Goal: Communication & Community: Answer question/provide support

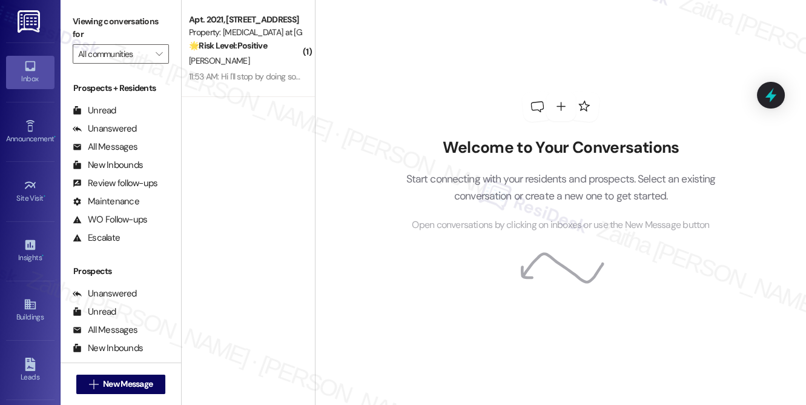
scroll to position [215, 0]
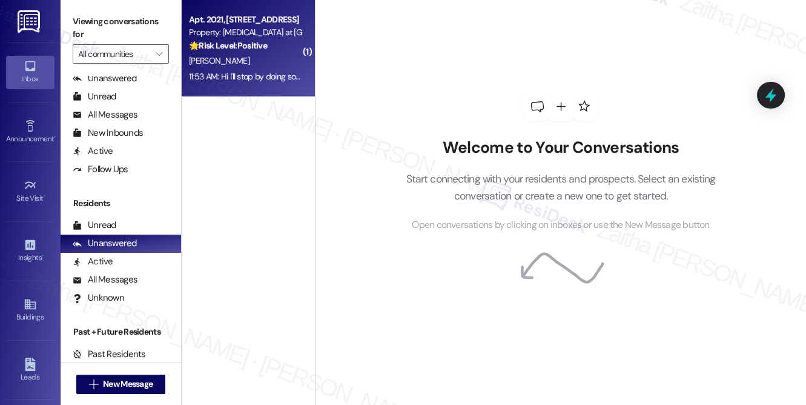
click at [263, 64] on div "[PERSON_NAME]" at bounding box center [245, 60] width 114 height 15
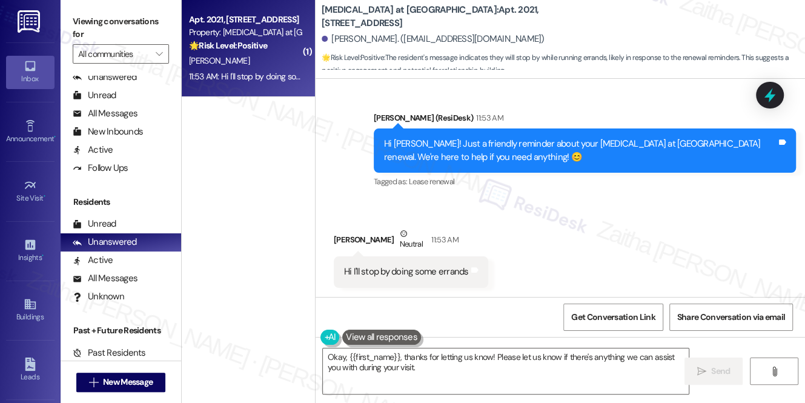
scroll to position [1064, 0]
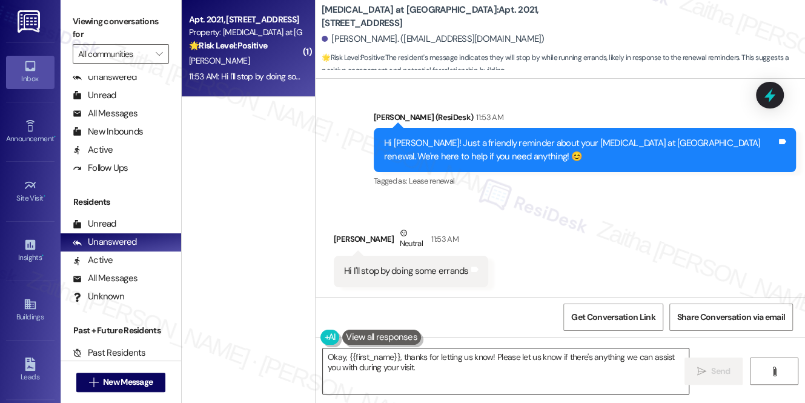
click at [334, 356] on textarea "Okay, {{first_name}}, thanks for letting us know! Please let us know if there's…" at bounding box center [506, 370] width 366 height 45
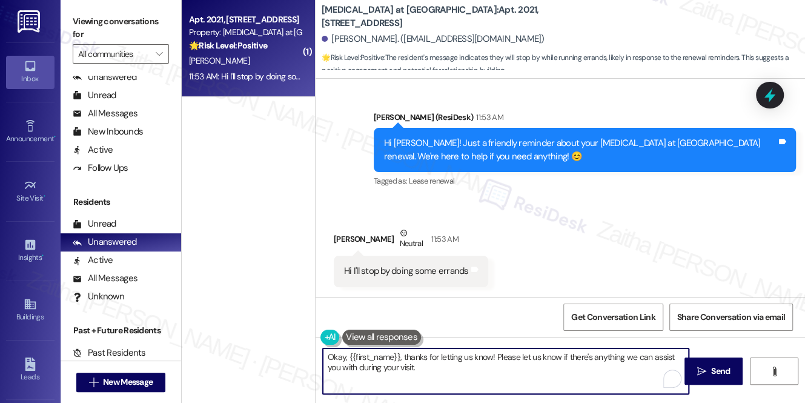
click at [335, 356] on textarea "Okay, {{first_name}}, thanks for letting us know! Please let us know if there's…" at bounding box center [506, 370] width 366 height 45
type textarea "Got it, {{first_name}}, thanks for letting us know! Please let us know if there…"
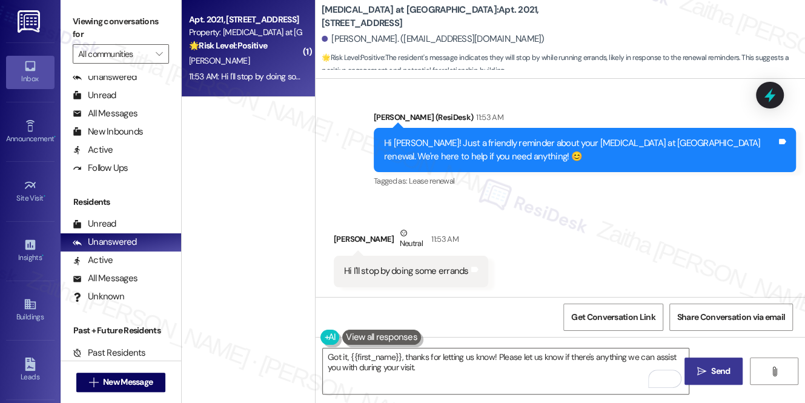
click at [718, 365] on span "Send" at bounding box center [720, 371] width 19 height 13
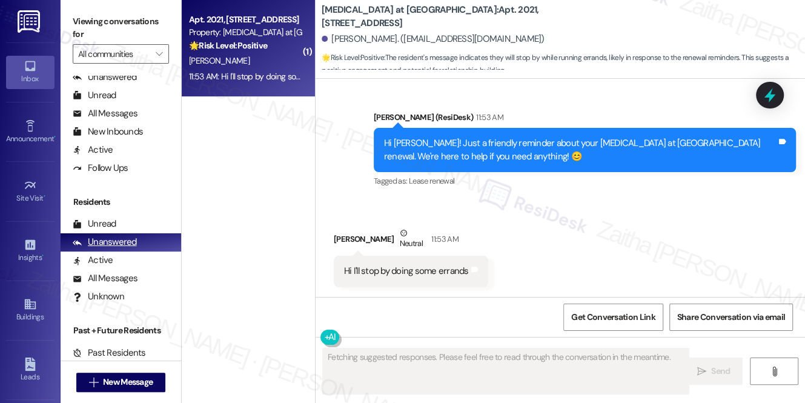
scroll to position [1064, 0]
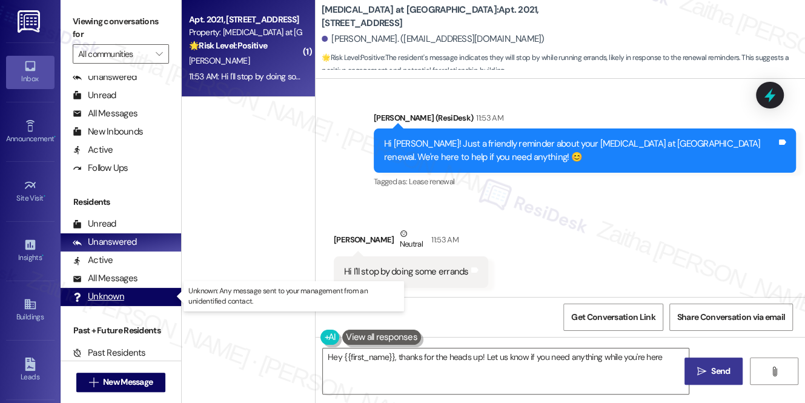
type textarea "Hey {{first_name}}, thanks for the heads up! Let us know if you need anything w…"
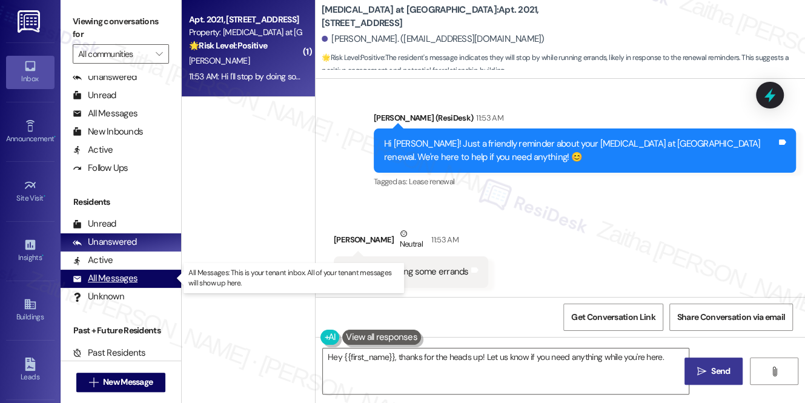
click at [114, 283] on div "All Messages" at bounding box center [105, 278] width 65 height 13
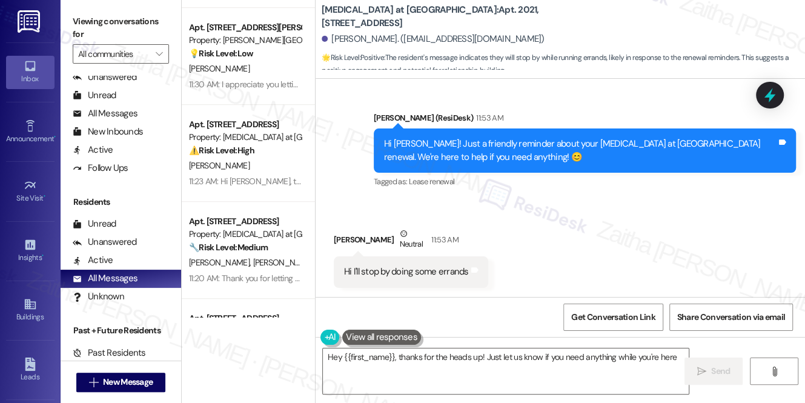
type textarea "Hey {{first_name}}, thanks for the heads up! Just let us know if you need anyth…"
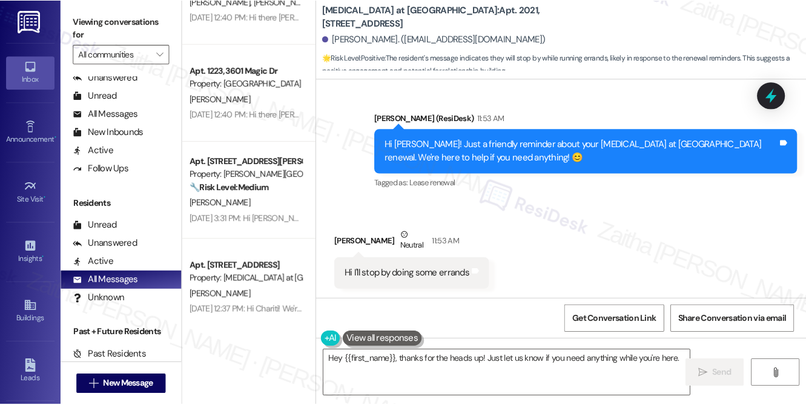
scroll to position [2753, 0]
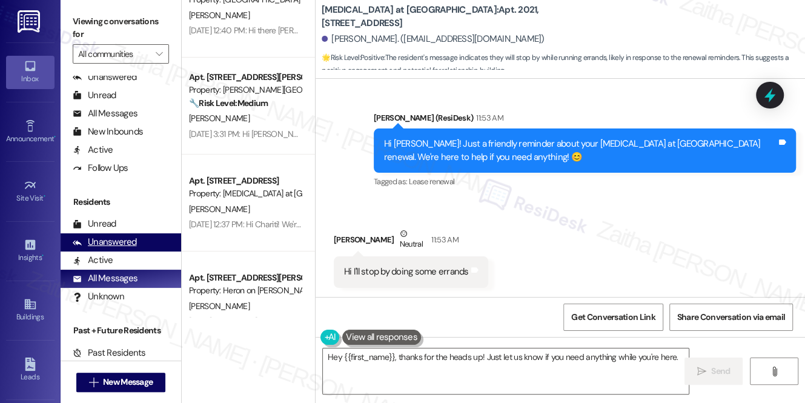
click at [131, 244] on div "Unanswered" at bounding box center [105, 242] width 64 height 13
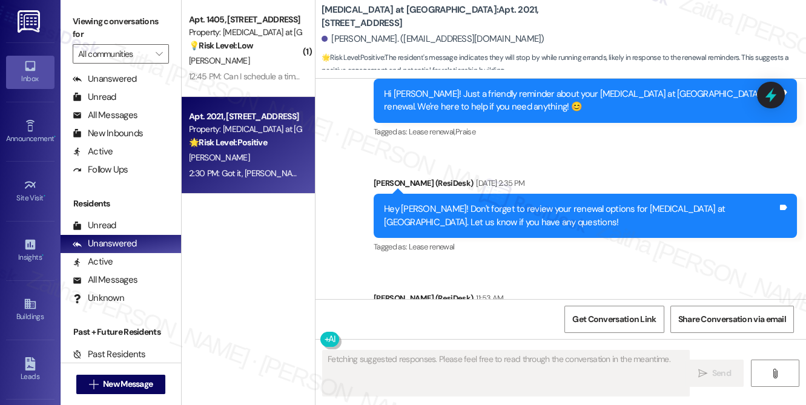
scroll to position [1064, 0]
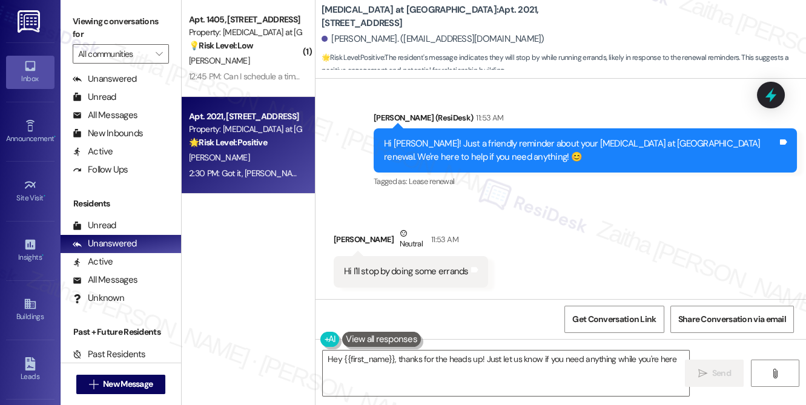
type textarea "Hey {{first_name}}, thanks for the heads up! Just let us know if you need anyth…"
